Goal: Check status: Check status

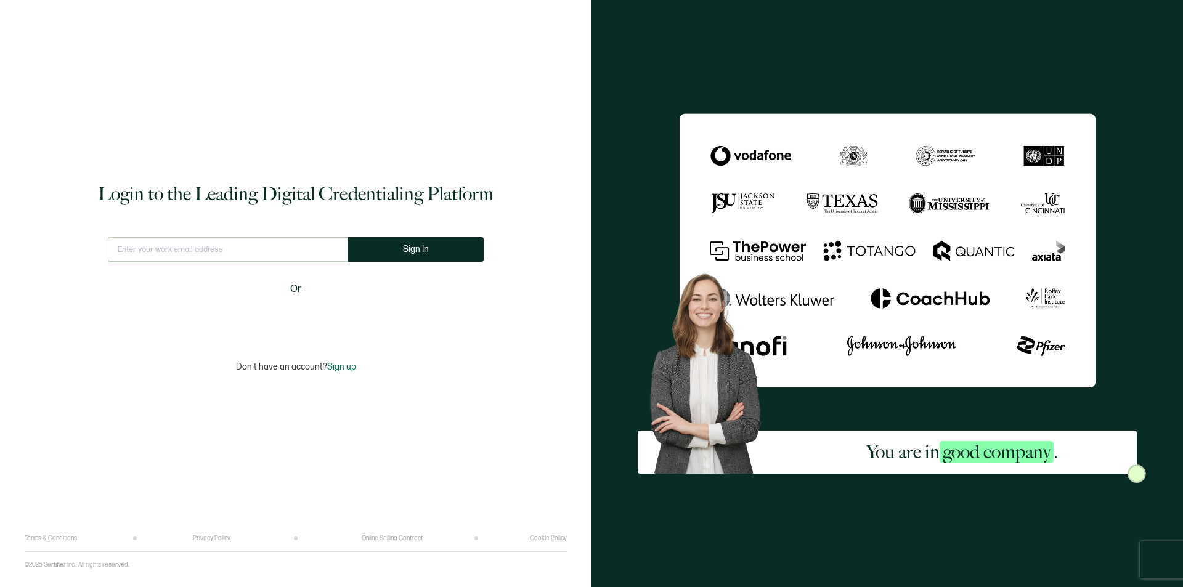
click at [271, 257] on input "text" at bounding box center [228, 249] width 240 height 25
type input "[EMAIL_ADDRESS][DOMAIN_NAME]"
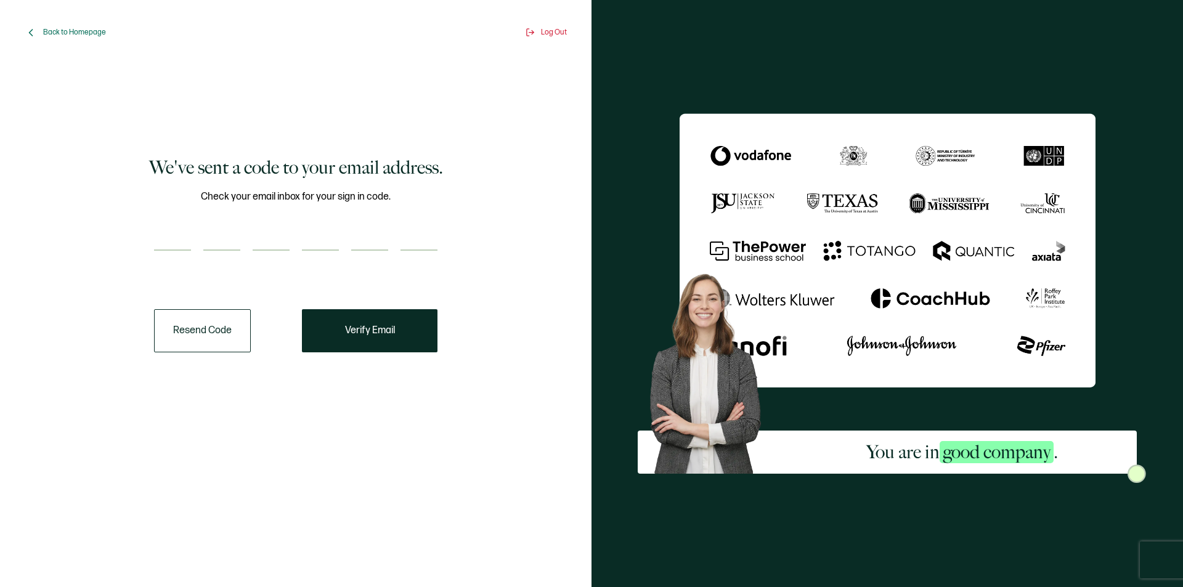
click at [176, 236] on input "number" at bounding box center [172, 238] width 37 height 25
type input "2"
type input "0"
type input "4"
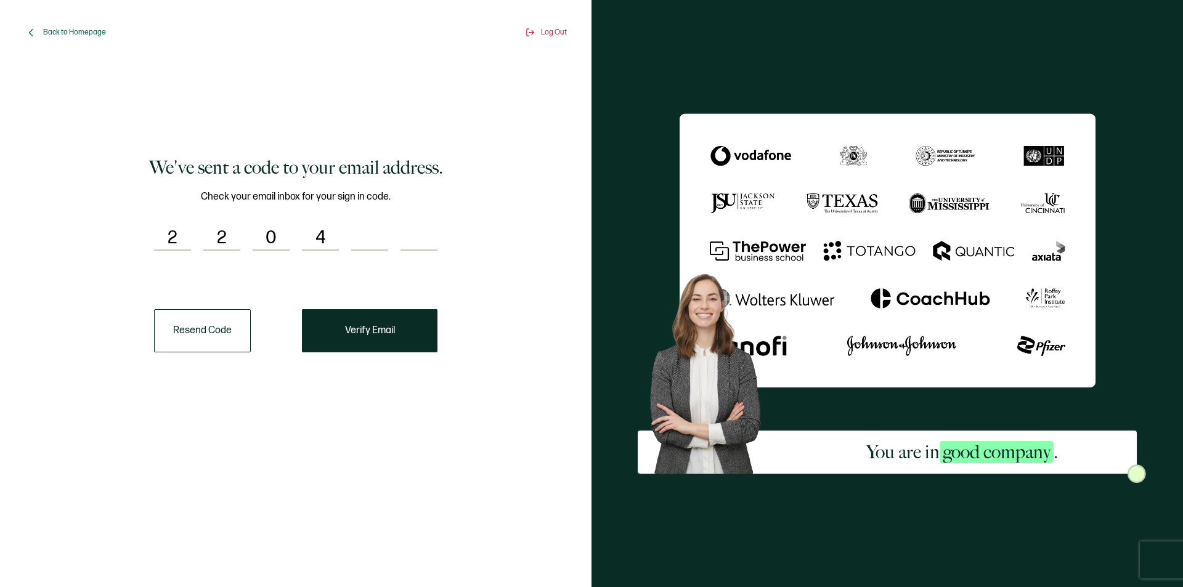
type input "0"
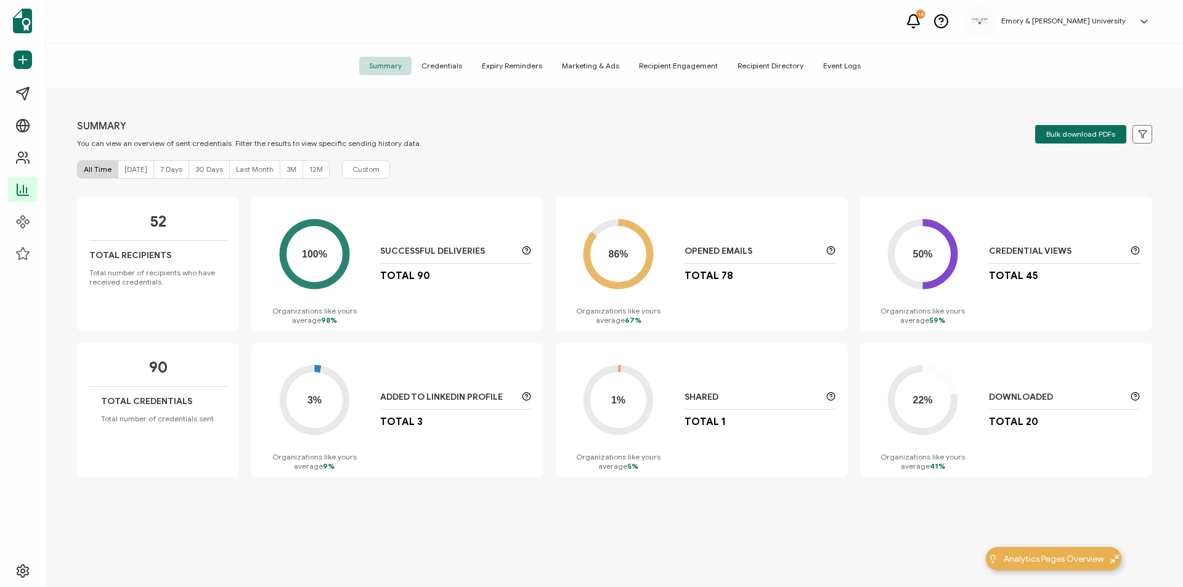
click at [467, 63] on span "Credentials" at bounding box center [442, 66] width 60 height 18
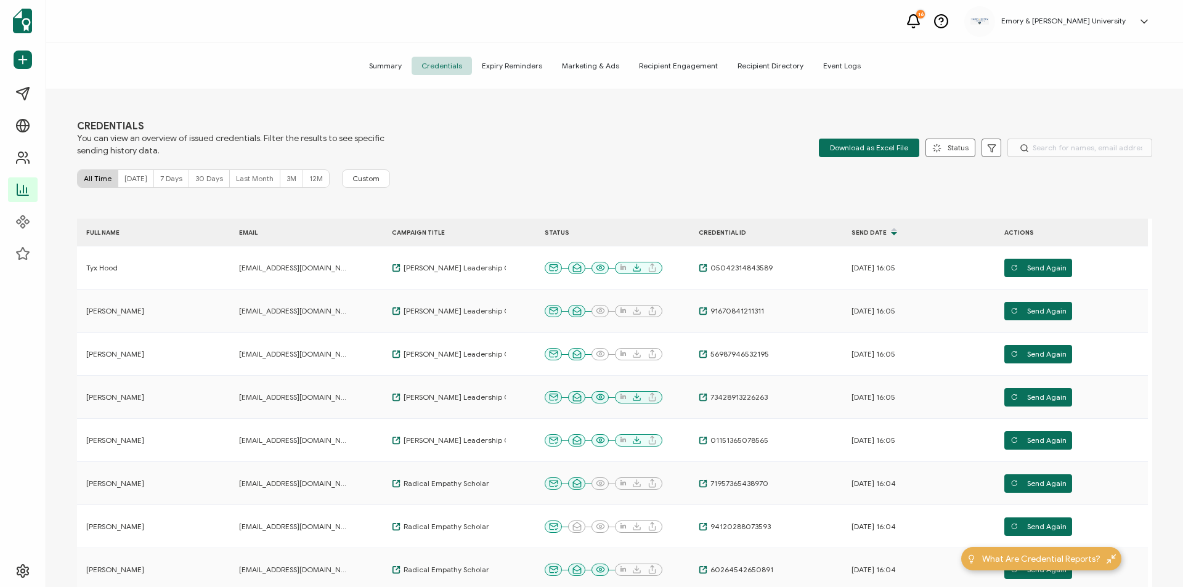
click at [166, 178] on span "7 Days" at bounding box center [171, 178] width 22 height 9
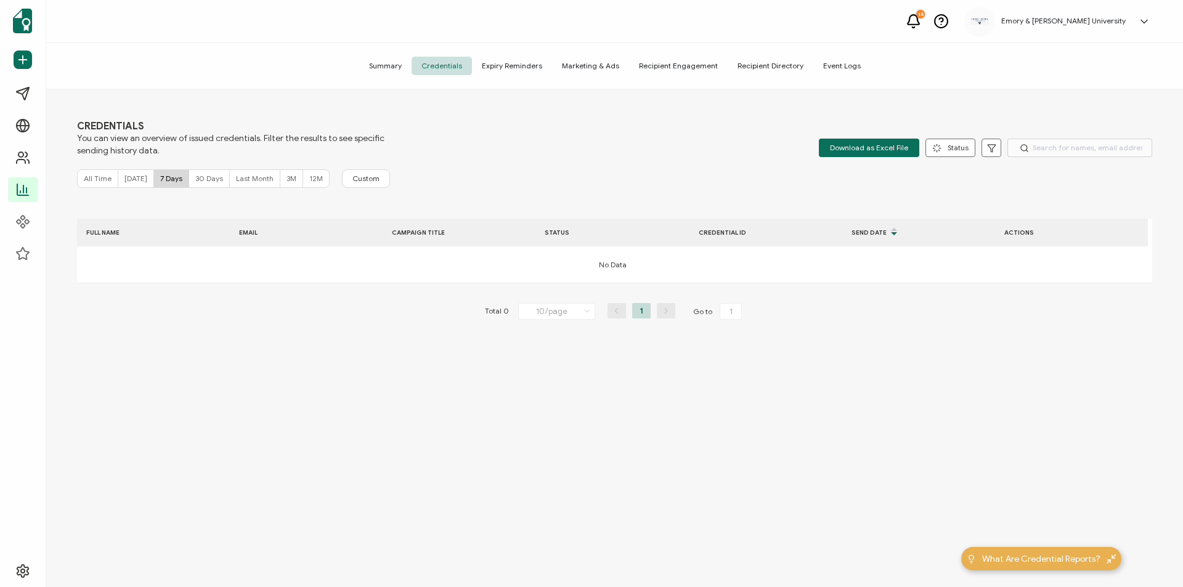
click at [202, 174] on span "30 Days" at bounding box center [209, 178] width 28 height 9
click at [249, 174] on span "Last Month" at bounding box center [255, 178] width 38 height 9
click at [287, 179] on span "3M" at bounding box center [292, 178] width 10 height 9
click at [309, 178] on span "12M" at bounding box center [316, 178] width 14 height 9
